Goal: Communication & Community: Answer question/provide support

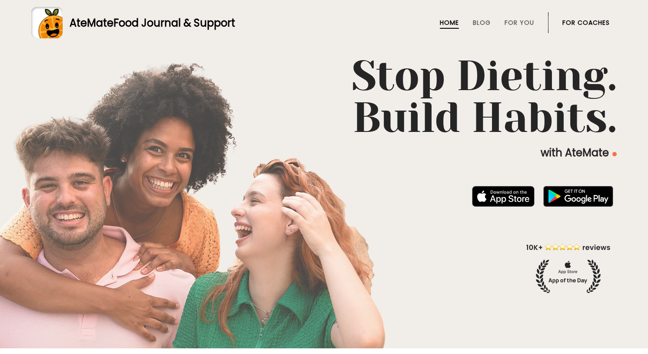
click at [581, 21] on link "For Coaches" at bounding box center [586, 22] width 47 height 7
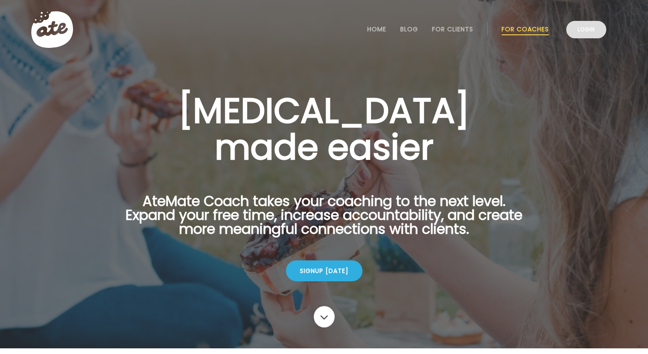
click at [585, 30] on link "Login" at bounding box center [587, 29] width 40 height 17
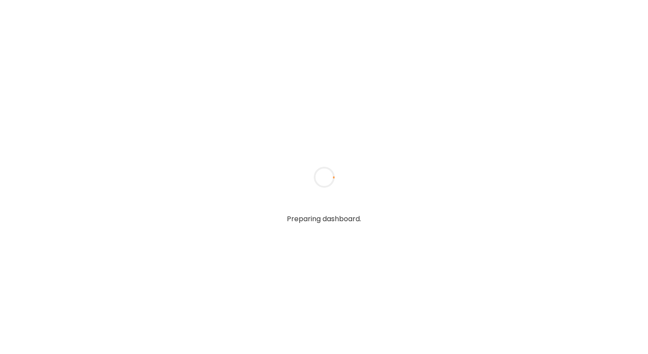
type textarea "**********"
type input "**********"
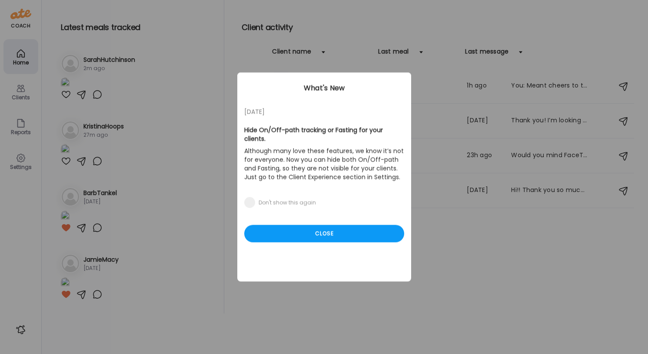
click at [339, 86] on div "What's New" at bounding box center [324, 88] width 174 height 10
click at [337, 234] on div "Close" at bounding box center [324, 233] width 160 height 17
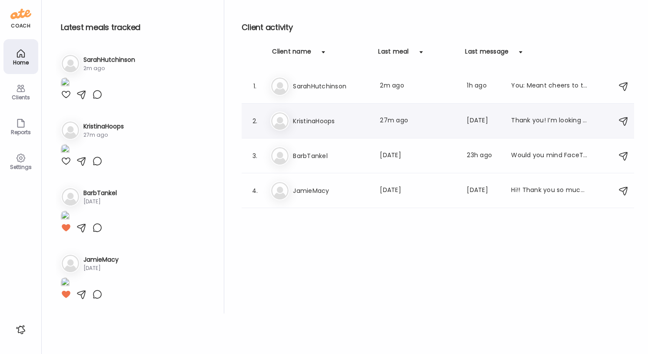
click at [326, 127] on div "Kr KristinaHoops Last meal: 27m ago Last message: 2d ago Thank you! I’m looking…" at bounding box center [440, 120] width 338 height 19
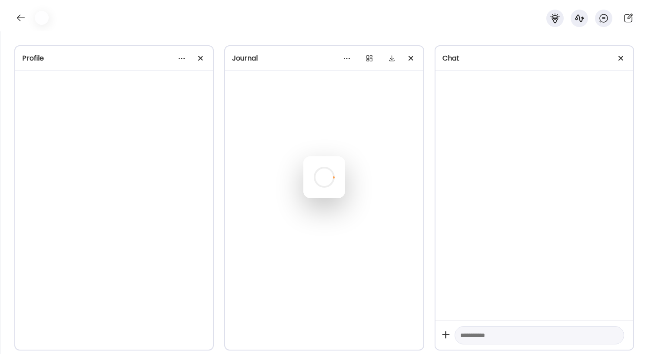
scroll to position [277, 0]
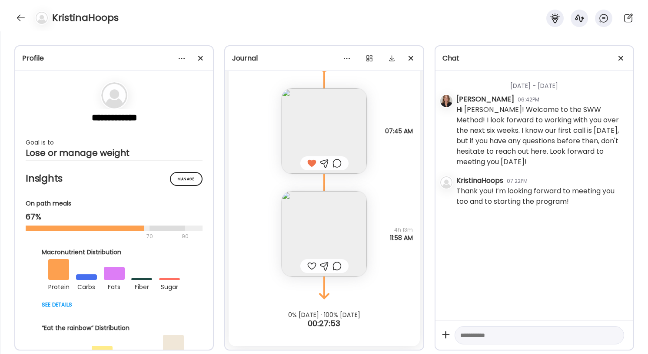
click at [326, 229] on img at bounding box center [324, 233] width 85 height 85
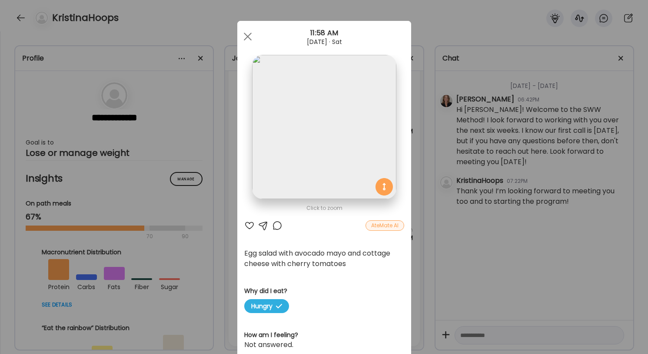
click at [326, 218] on section at bounding box center [324, 137] width 174 height 164
click at [248, 225] on div at bounding box center [249, 225] width 10 height 10
click at [247, 35] on div at bounding box center [247, 36] width 17 height 17
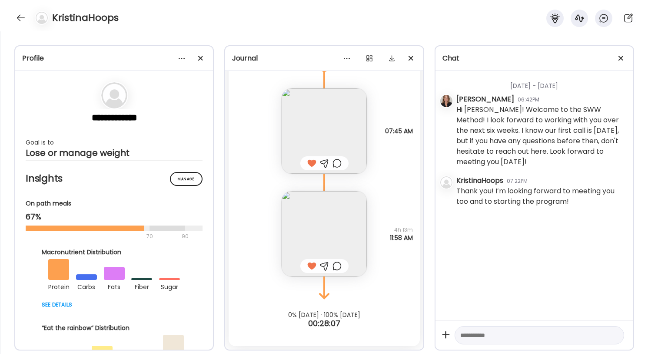
click at [331, 140] on img at bounding box center [324, 130] width 85 height 85
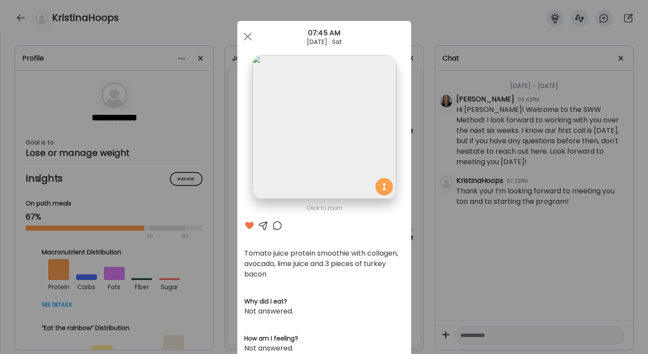
click at [262, 225] on div at bounding box center [263, 225] width 10 height 10
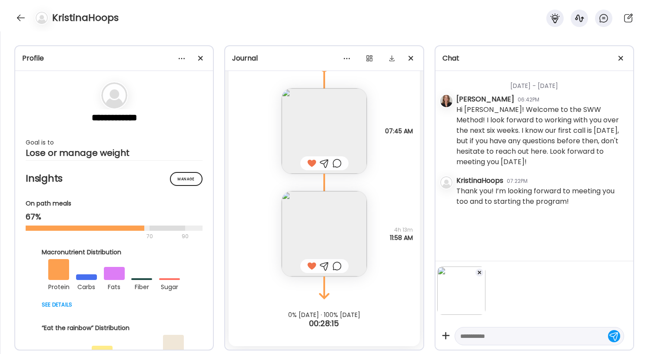
click at [490, 341] on div at bounding box center [540, 336] width 170 height 18
click at [483, 338] on textarea at bounding box center [532, 336] width 143 height 10
type textarea "*"
click at [480, 270] on div at bounding box center [479, 271] width 9 height 9
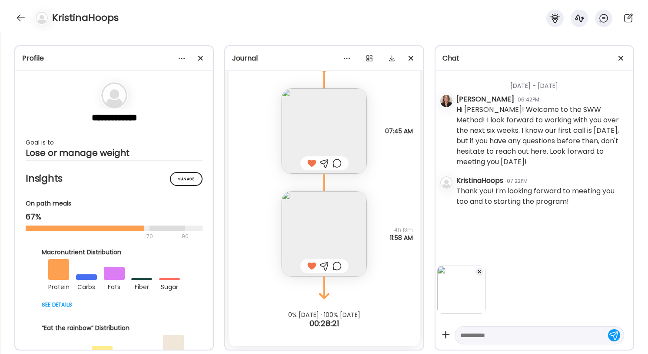
scroll to position [0, 0]
click at [467, 335] on textarea at bounding box center [532, 335] width 143 height 10
type textarea "**********"
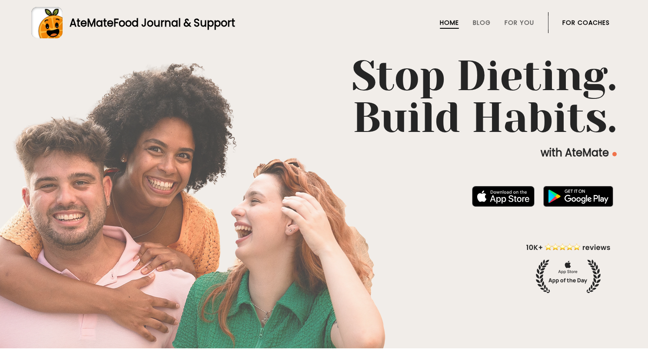
click at [593, 23] on link "For Coaches" at bounding box center [586, 22] width 47 height 7
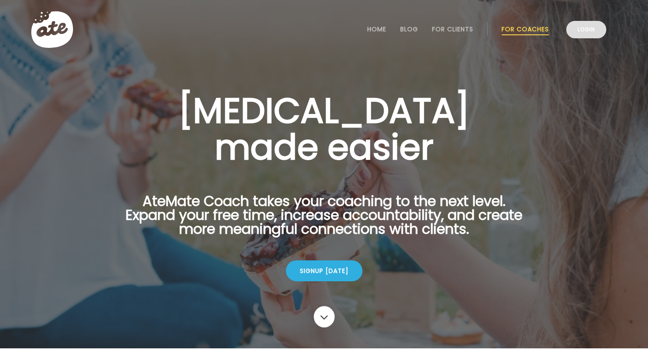
click at [593, 31] on link "Login" at bounding box center [587, 29] width 40 height 17
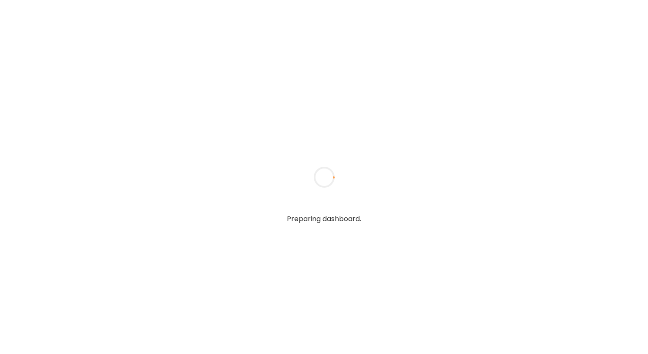
type textarea "**********"
type input "**********"
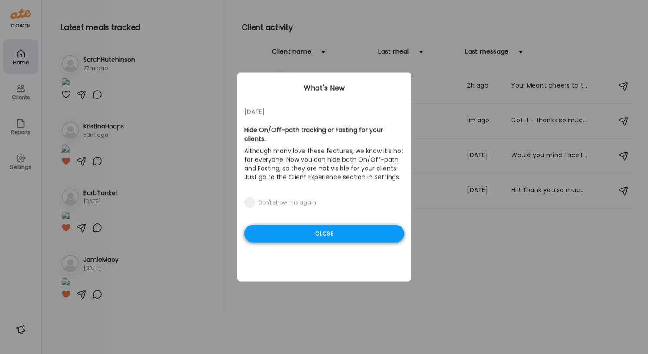
click at [318, 232] on div "Close" at bounding box center [324, 233] width 160 height 17
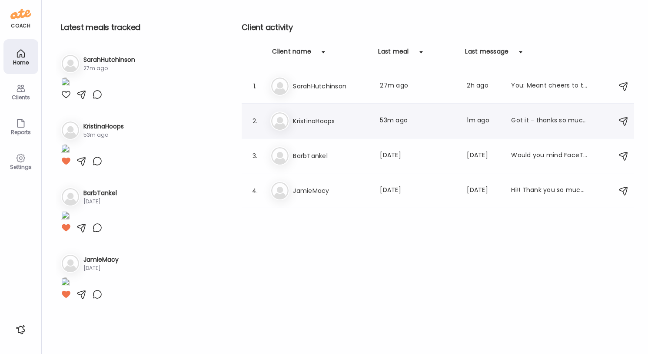
click at [337, 122] on h3 "KristinaHoops" at bounding box center [331, 121] width 77 height 10
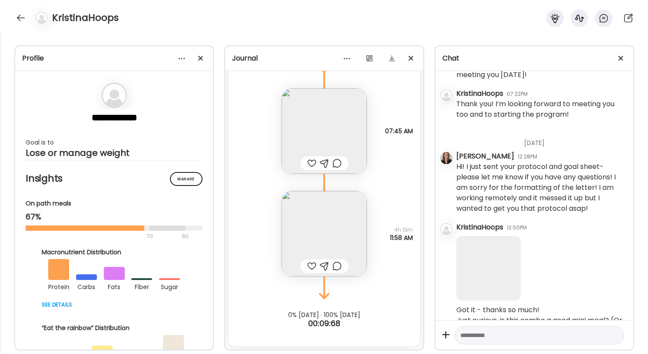
scroll to position [111, 0]
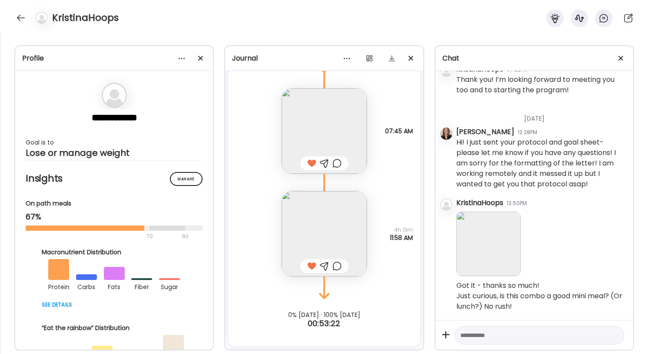
click at [491, 258] on img at bounding box center [489, 243] width 64 height 64
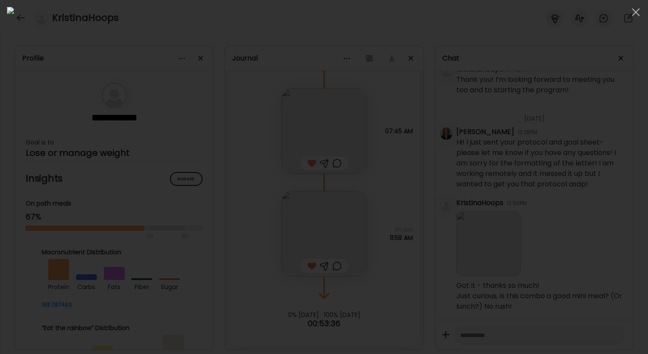
click at [88, 40] on div at bounding box center [324, 177] width 635 height 340
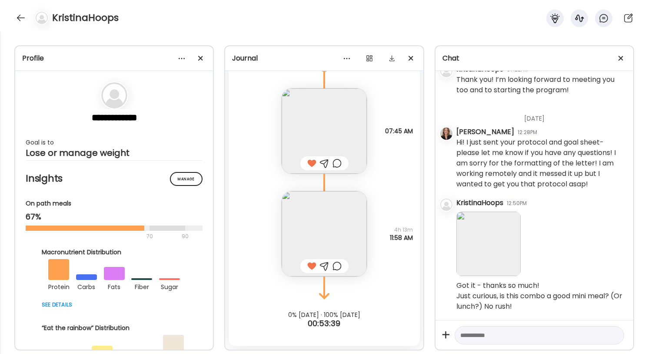
click at [479, 333] on textarea at bounding box center [532, 335] width 143 height 10
type textarea "*"
type textarea "**********"
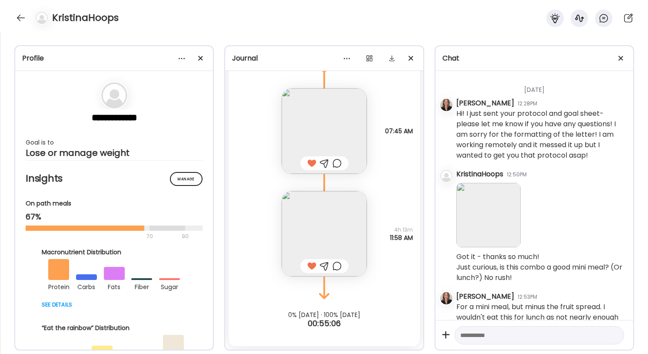
scroll to position [161, 0]
